Goal: Information Seeking & Learning: Understand process/instructions

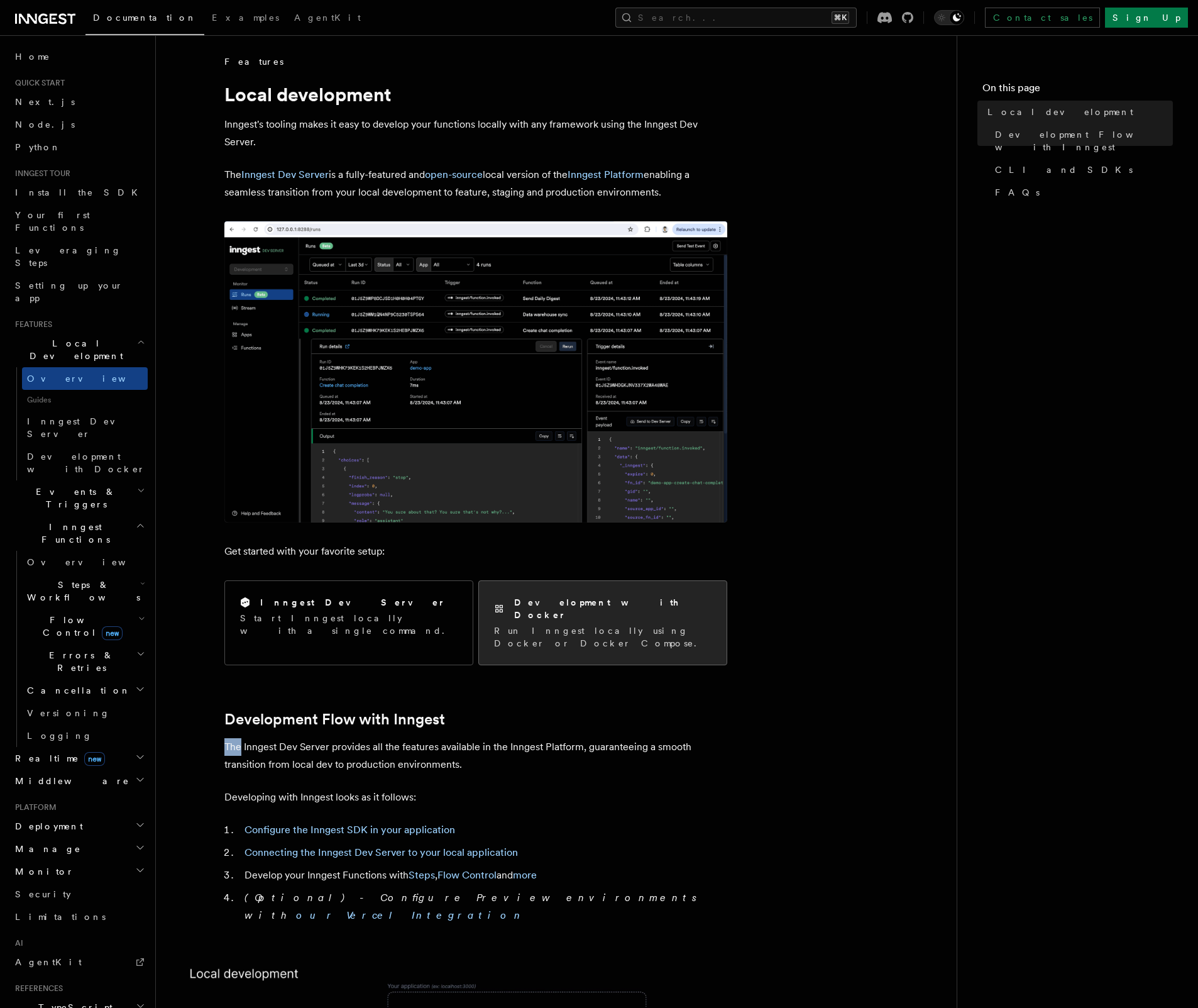
click at [662, 625] on p "Run Inngest locally using Docker or Docker Compose." at bounding box center [603, 637] width 217 height 25
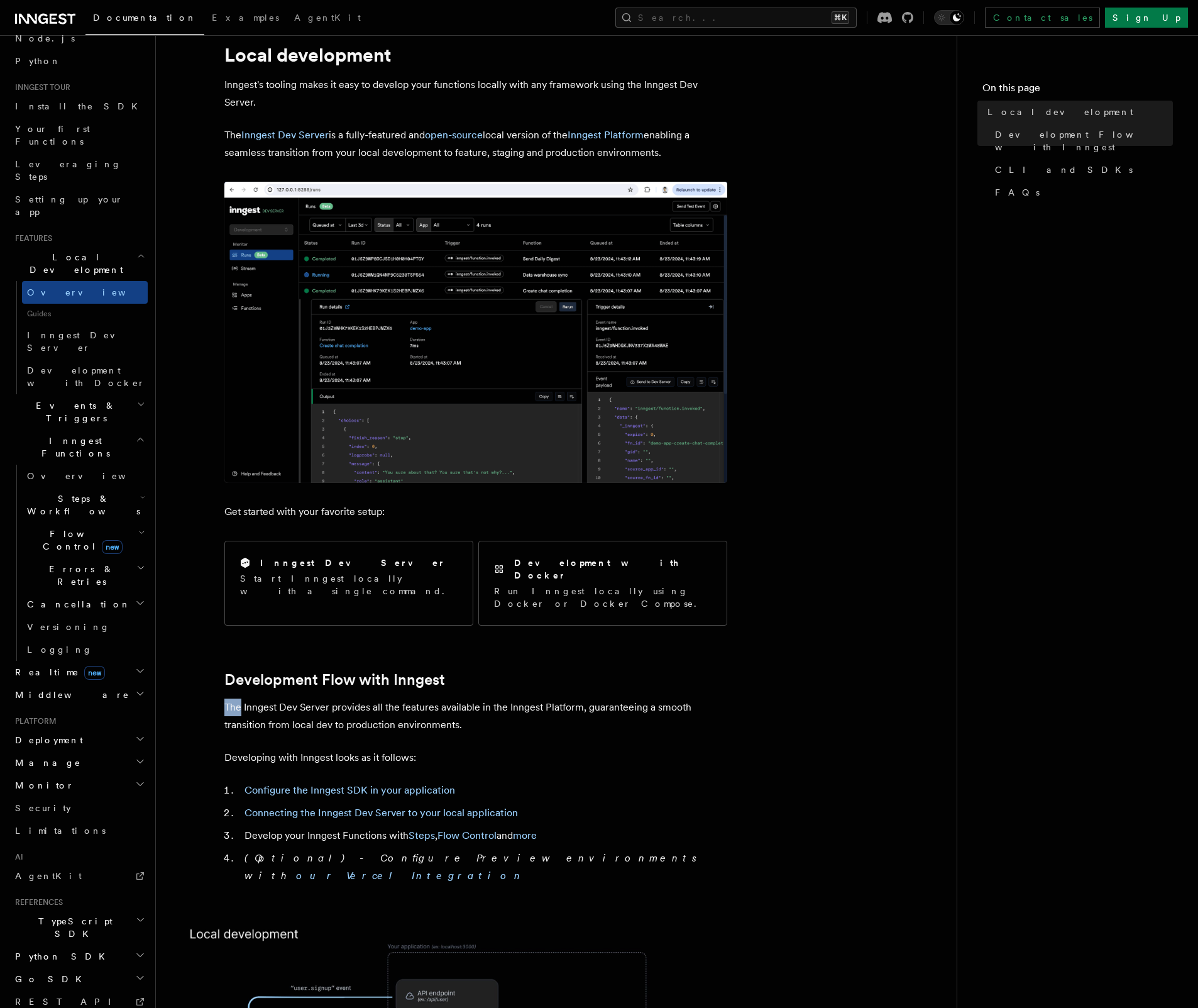
scroll to position [42, 0]
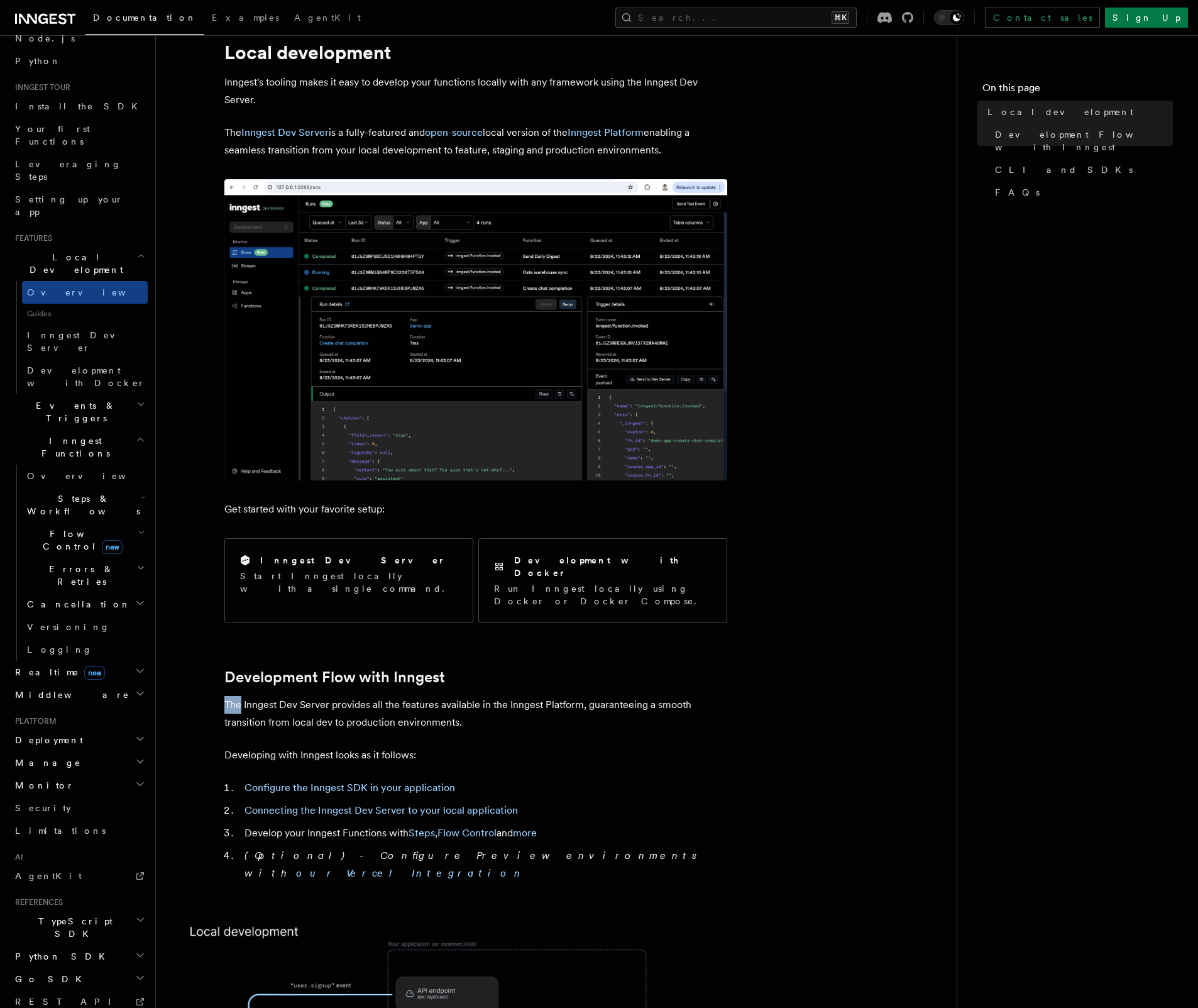
click at [108, 430] on h2 "Inngest Functions" at bounding box center [79, 447] width 138 height 35
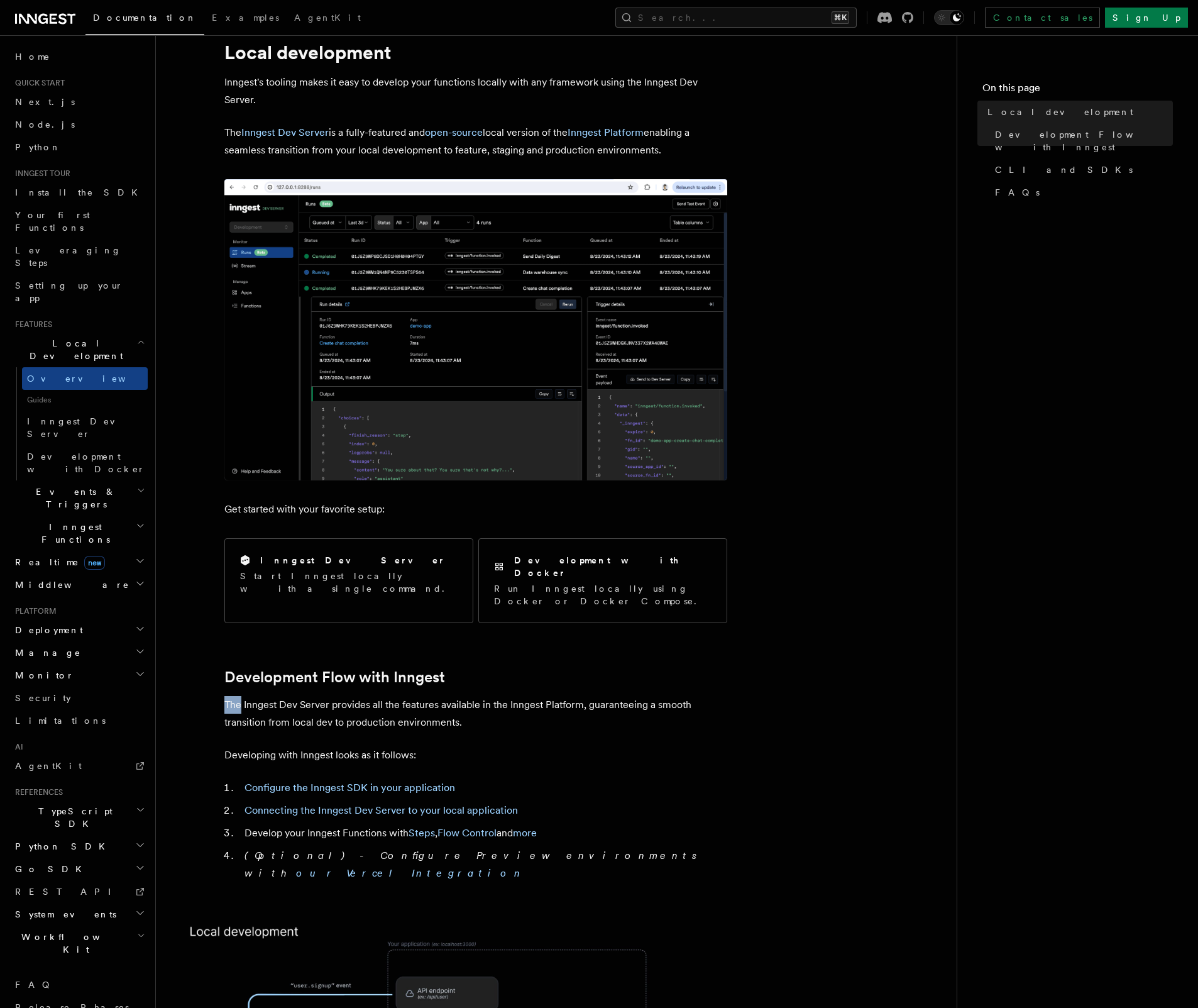
click at [78, 618] on h2 "Deployment" at bounding box center [79, 629] width 138 height 22
click at [67, 866] on span "Self hosting" at bounding box center [73, 871] width 92 height 10
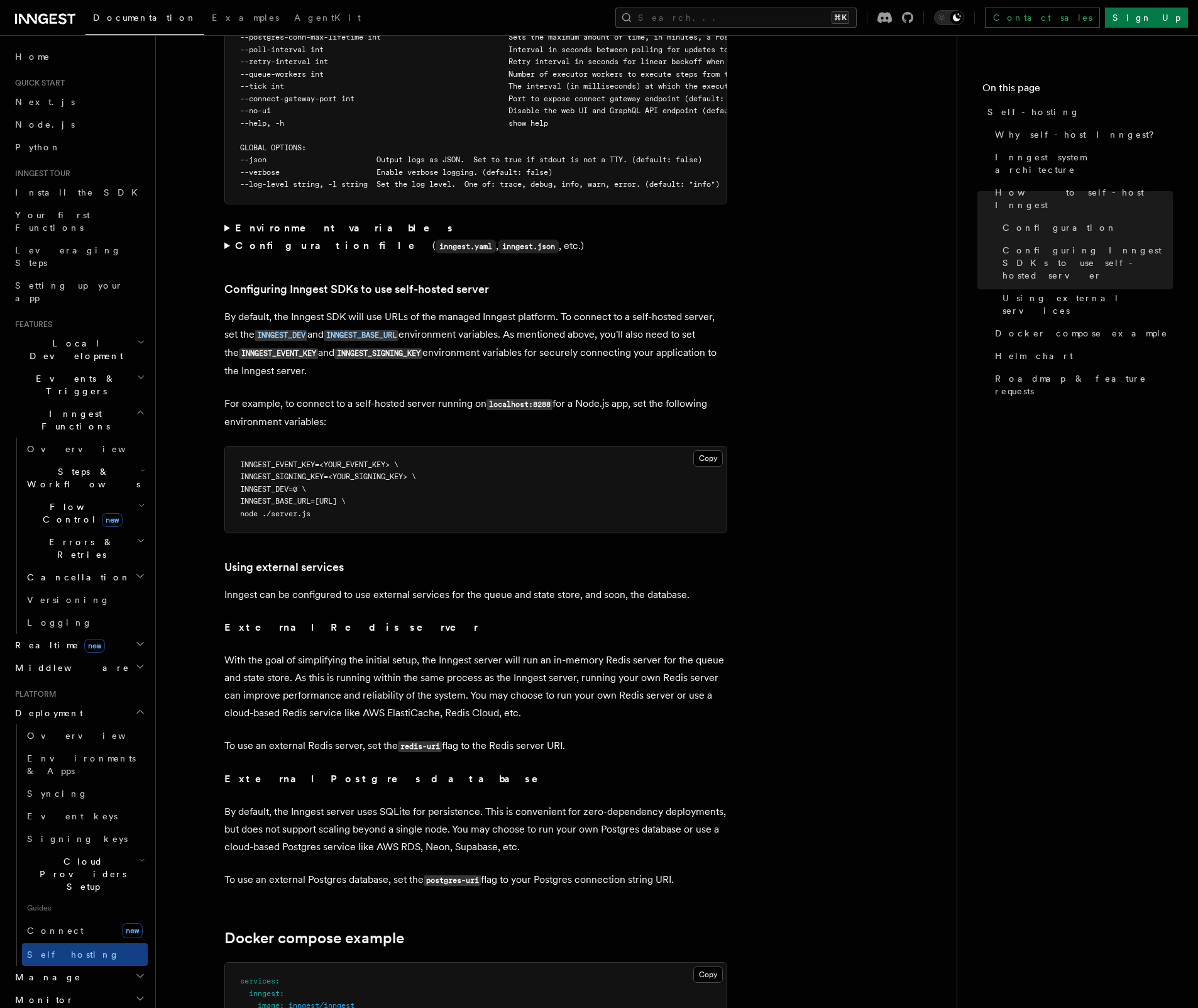
scroll to position [2503, 0]
